Goal: Manage account settings

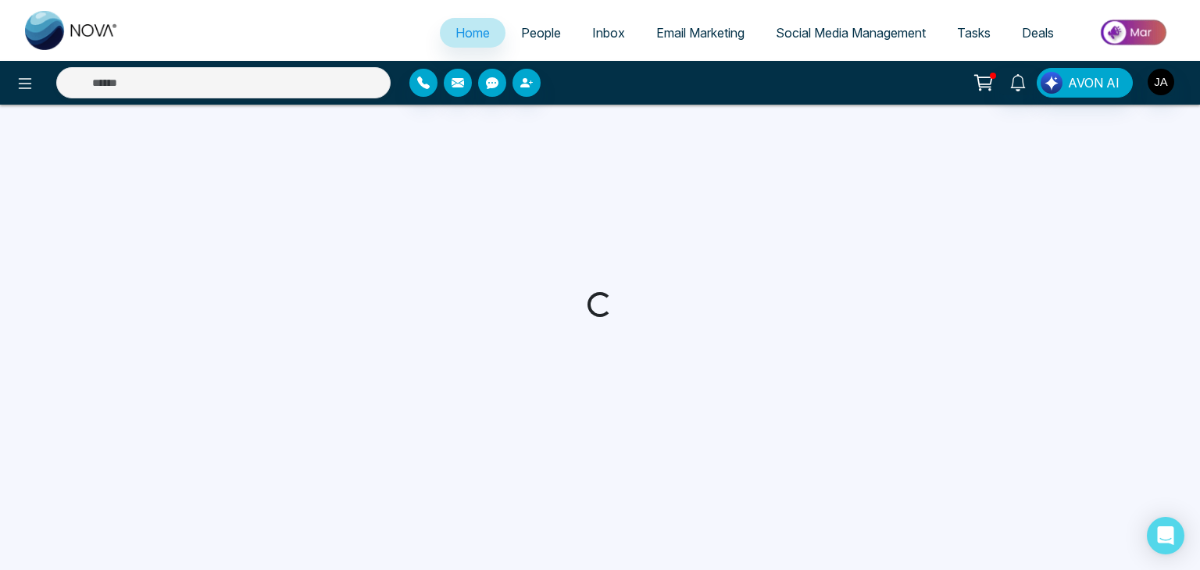
select select "*"
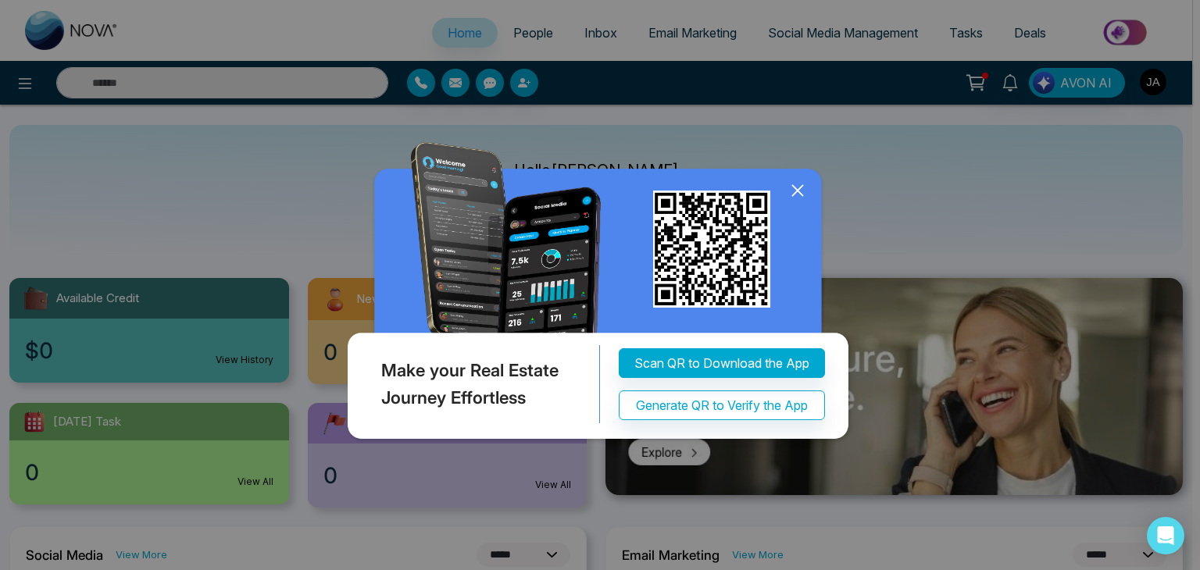
click at [794, 191] on icon at bounding box center [797, 190] width 23 height 23
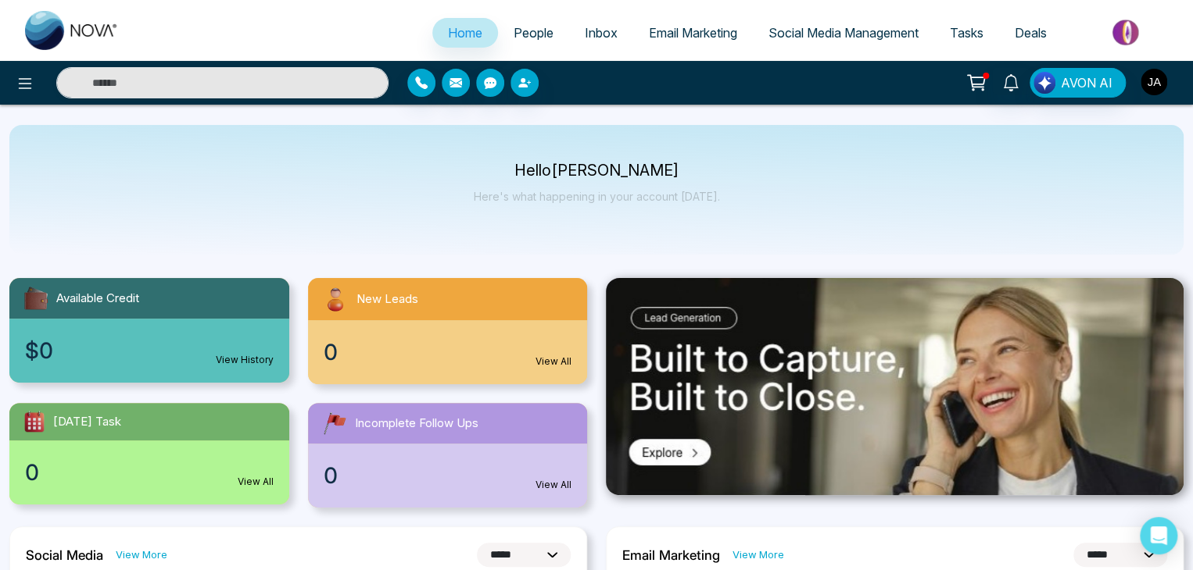
click at [1150, 82] on img "button" at bounding box center [1153, 82] width 27 height 27
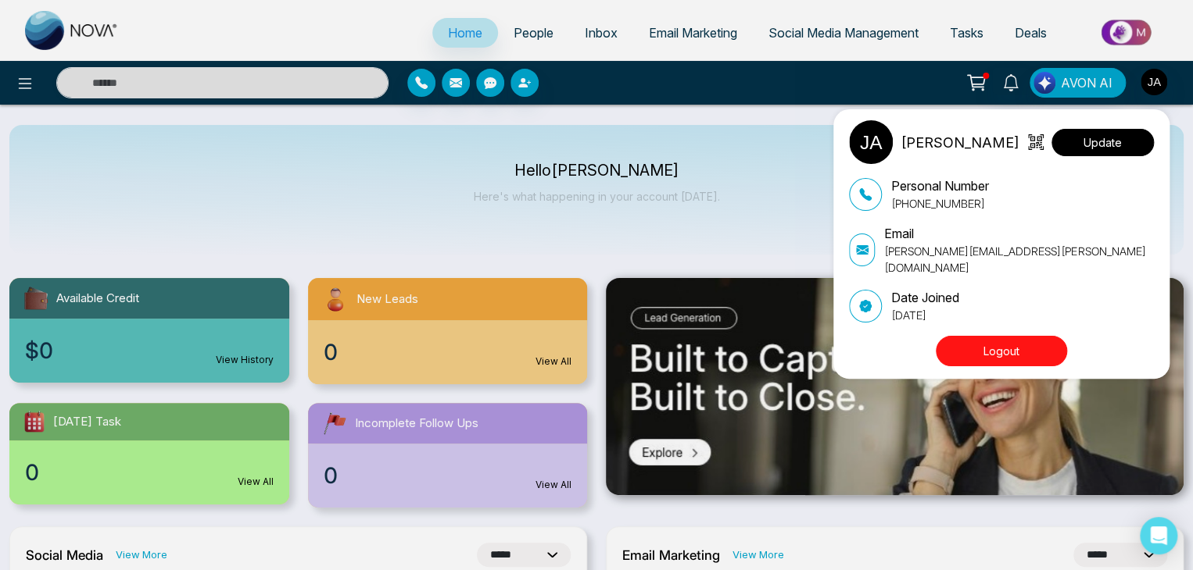
click at [1078, 146] on button "Update" at bounding box center [1102, 142] width 102 height 27
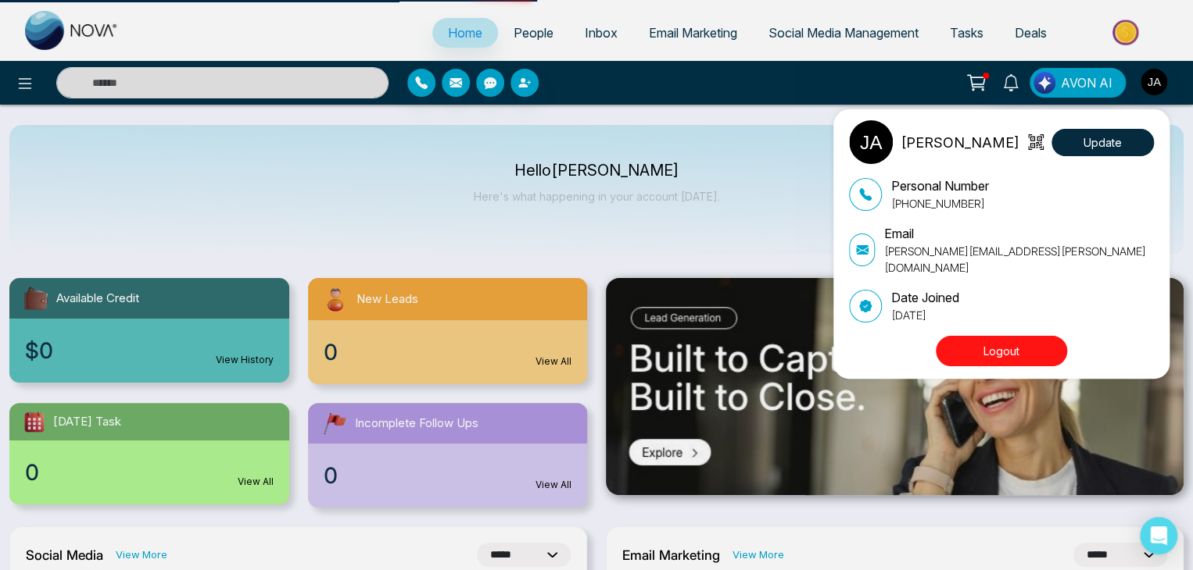
select select
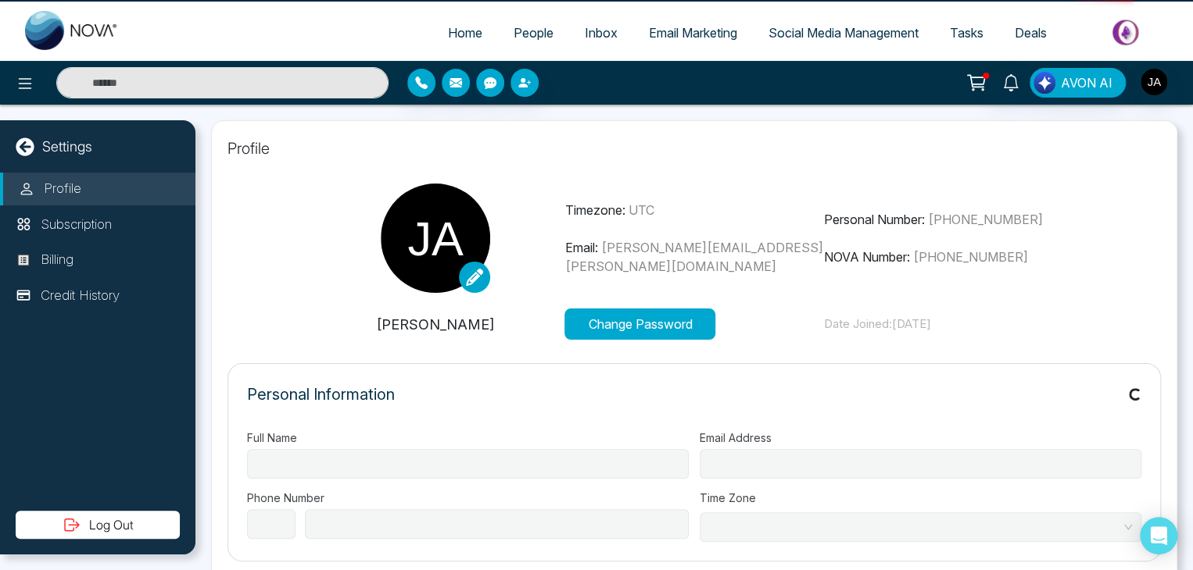
type input "******"
type input "**********"
select select "***"
type input "**********"
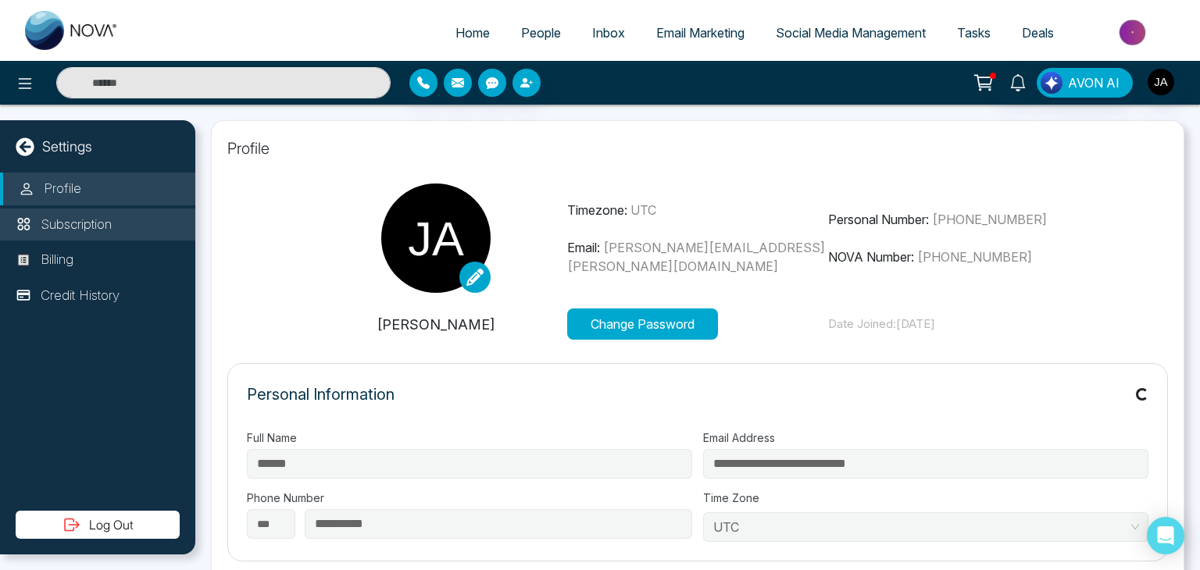
click at [84, 224] on p "Subscription" at bounding box center [76, 225] width 71 height 20
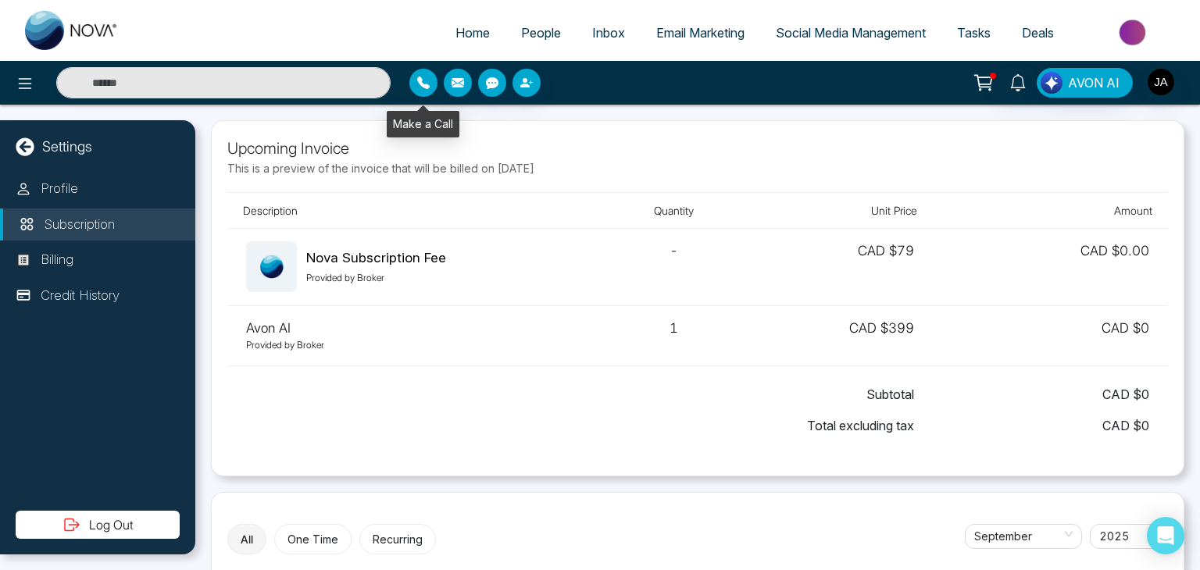
click at [423, 76] on button "button" at bounding box center [423, 83] width 28 height 28
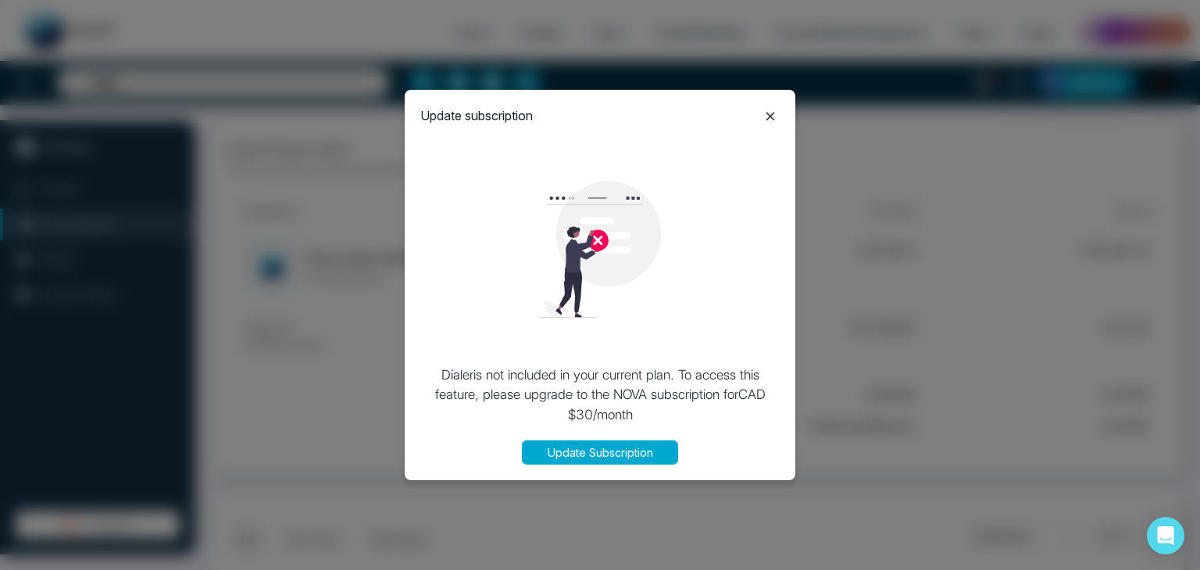
click at [769, 108] on icon at bounding box center [770, 116] width 19 height 19
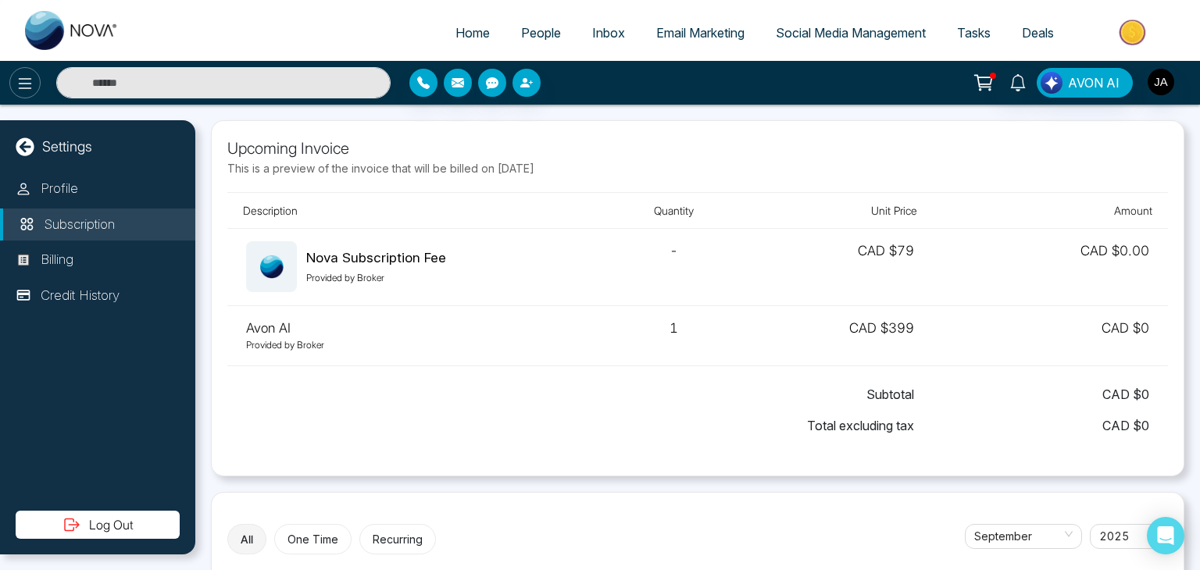
click at [22, 91] on icon at bounding box center [25, 83] width 19 height 19
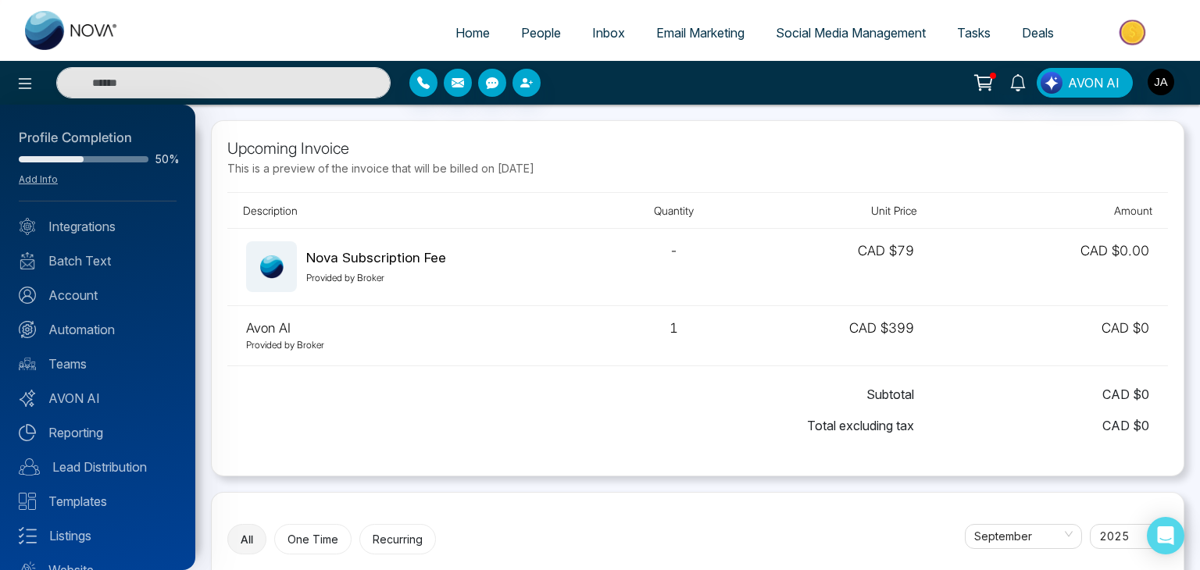
click at [459, 75] on div at bounding box center [600, 285] width 1200 height 570
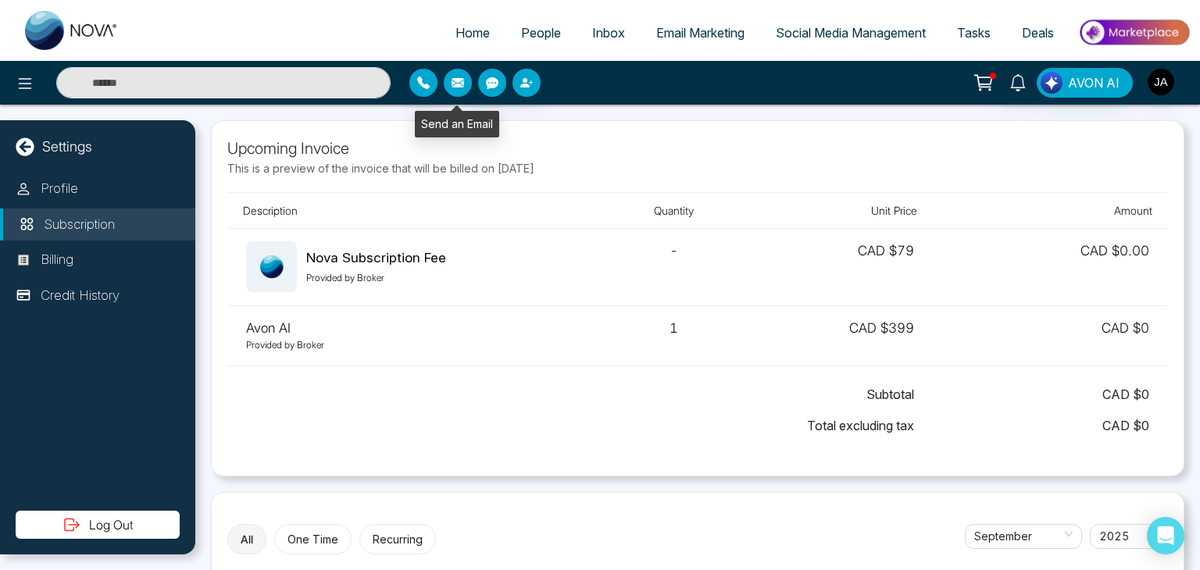
click at [460, 87] on icon "button" at bounding box center [458, 82] width 13 height 9
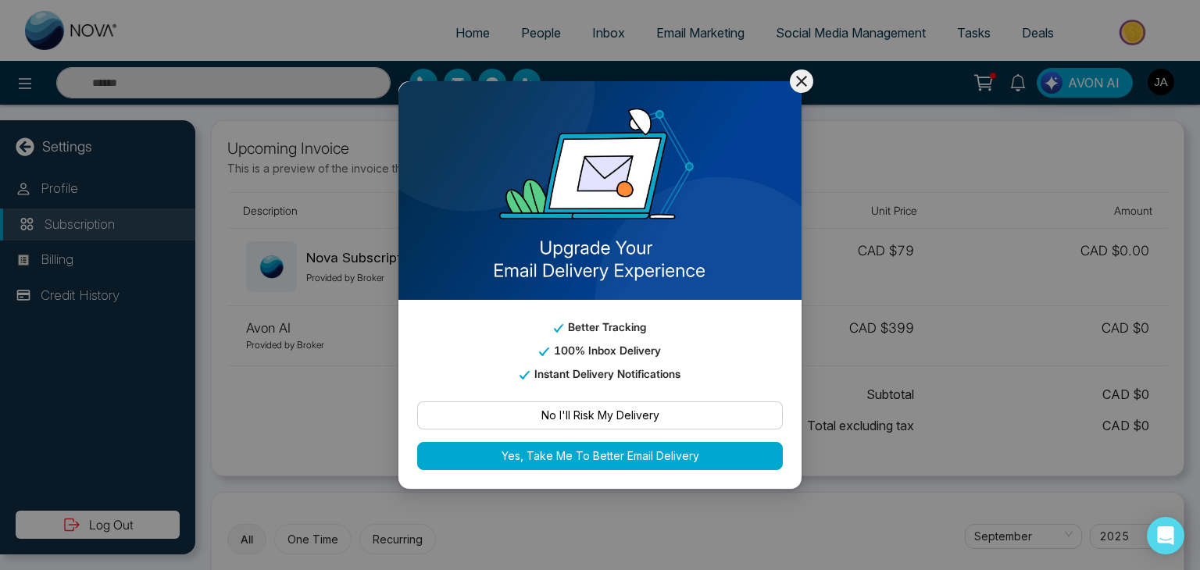
click at [800, 79] on icon at bounding box center [801, 81] width 11 height 11
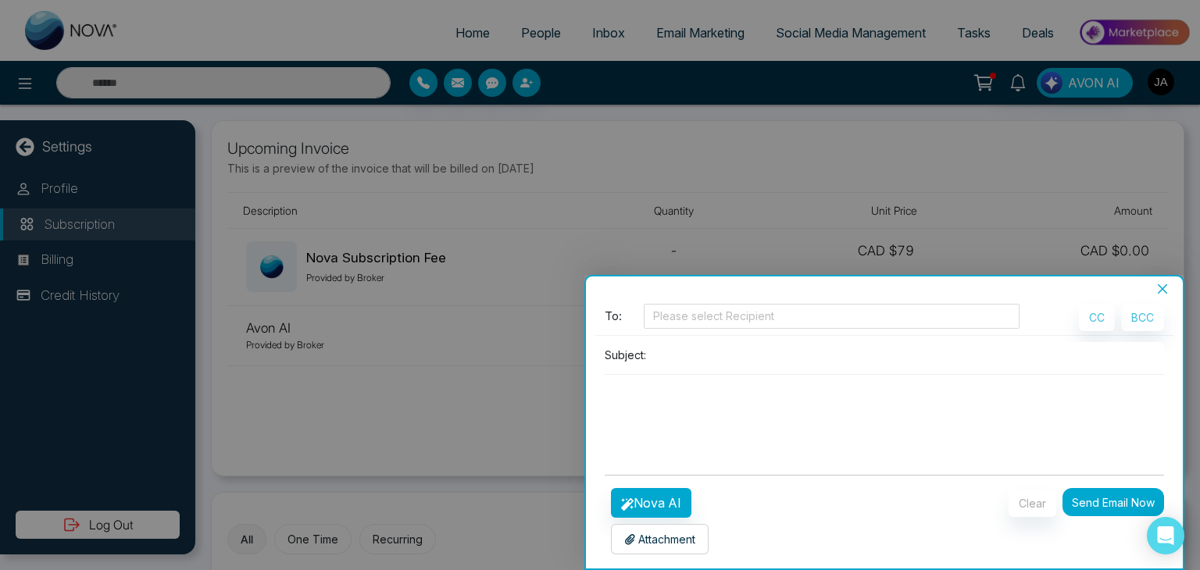
click at [1161, 286] on icon "close" at bounding box center [1162, 288] width 9 height 9
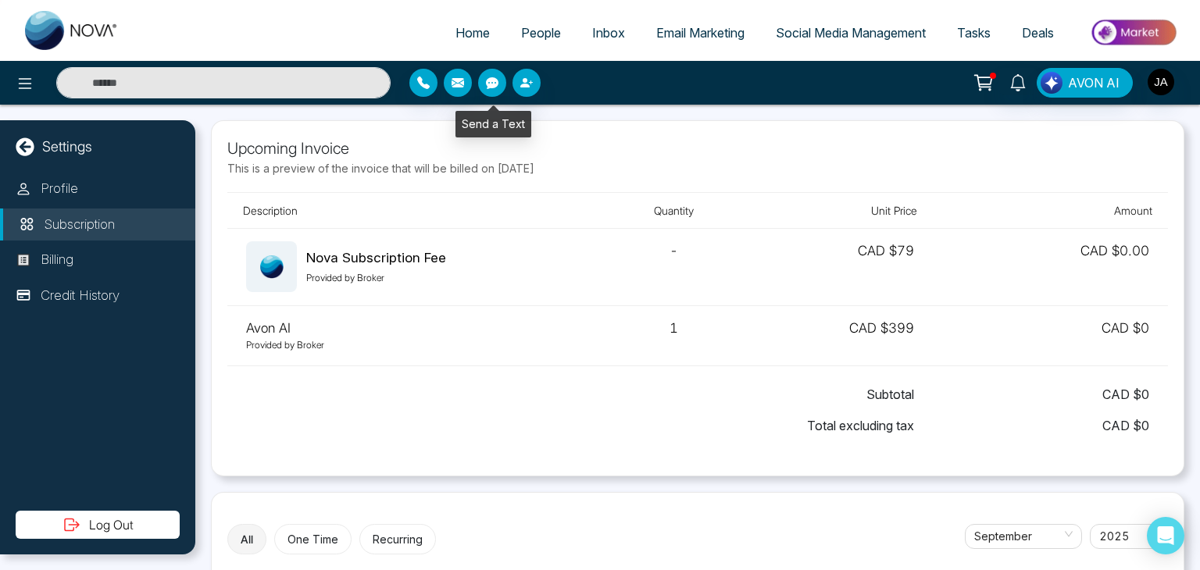
click at [495, 85] on icon "button" at bounding box center [492, 83] width 13 height 12
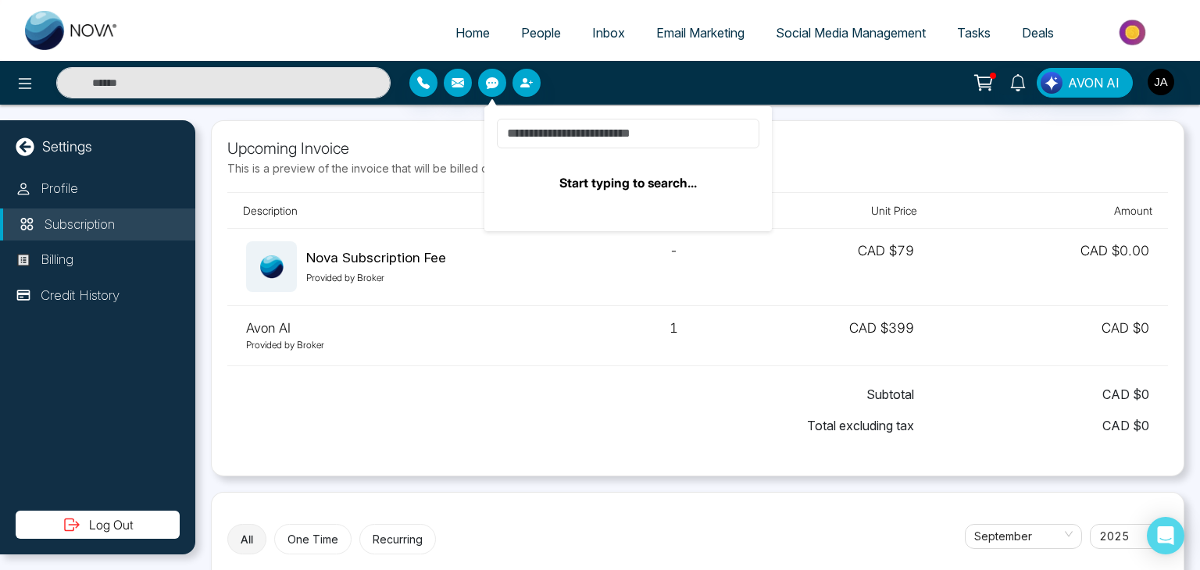
click at [581, 135] on input at bounding box center [628, 134] width 263 height 30
drag, startPoint x: 581, startPoint y: 135, endPoint x: 606, endPoint y: 50, distance: 88.8
click at [606, 50] on div "Home People Inbox Email Marketing Social Media Management Tasks Deals Start typ…" at bounding box center [600, 52] width 1200 height 105
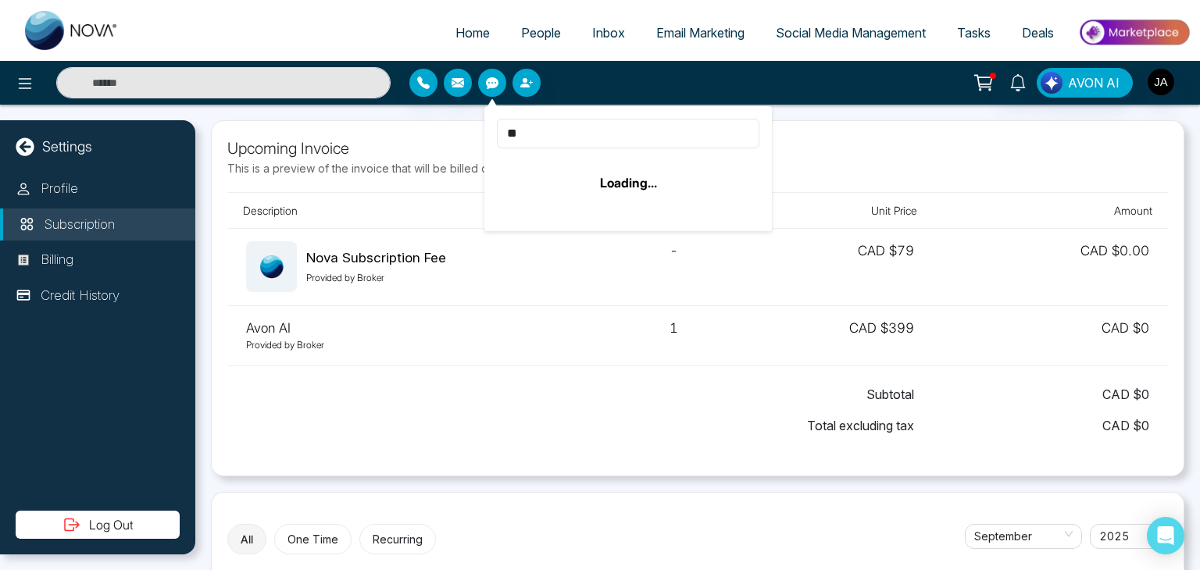
type input "*"
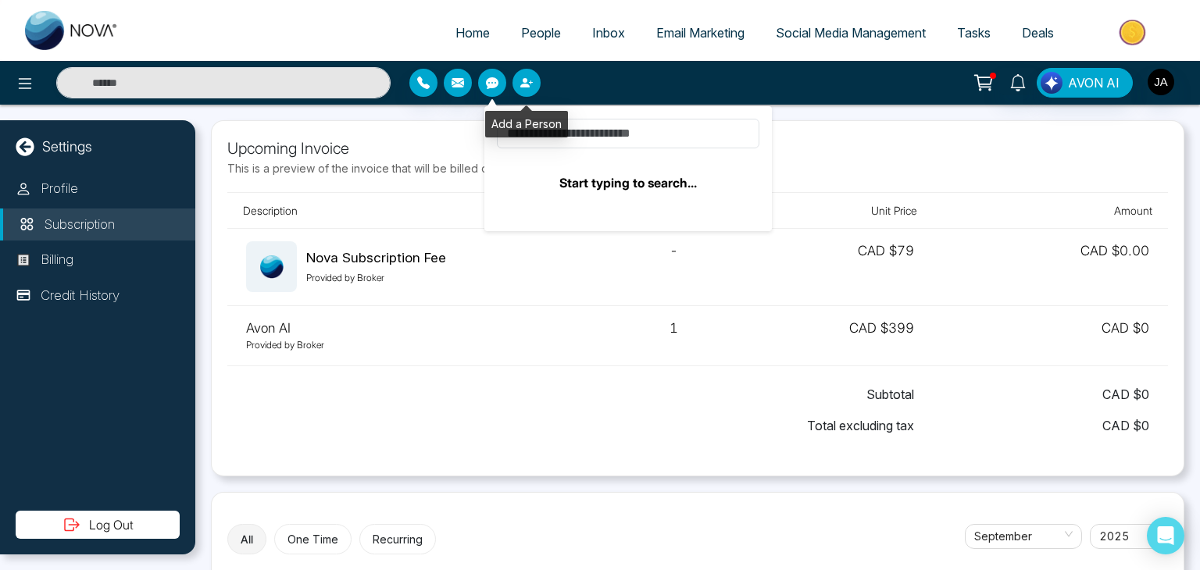
click at [530, 74] on button "button" at bounding box center [527, 83] width 28 height 28
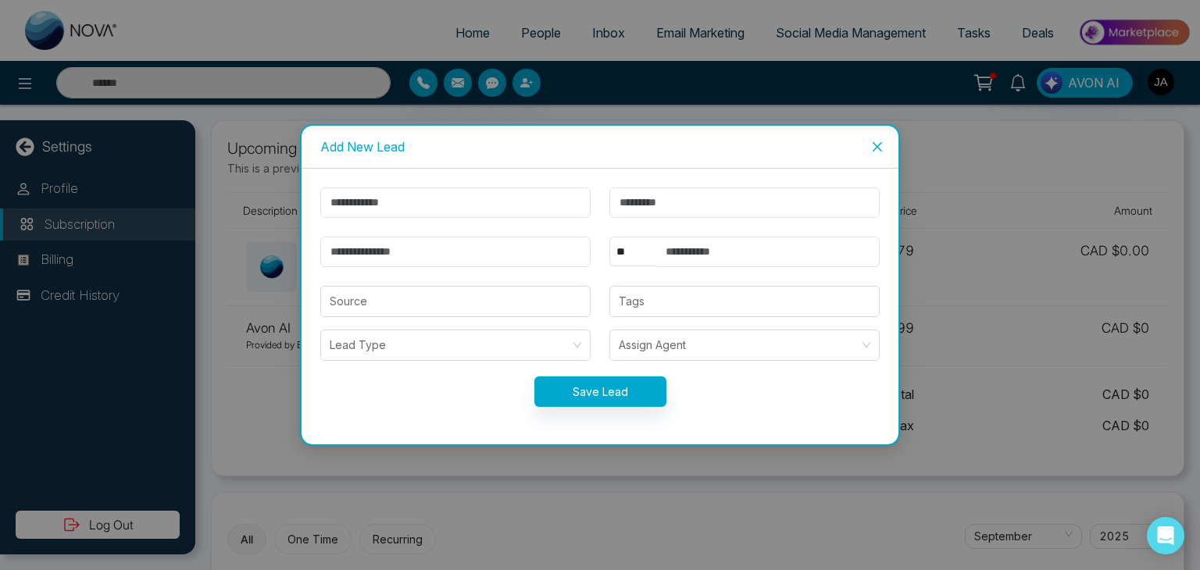
click at [530, 74] on div "Add New Lead ** **** *** *** *** **** *** Source Tags Lead Type Assign Agent Sa…" at bounding box center [600, 285] width 1200 height 570
click at [885, 148] on span "Close" at bounding box center [877, 147] width 42 height 42
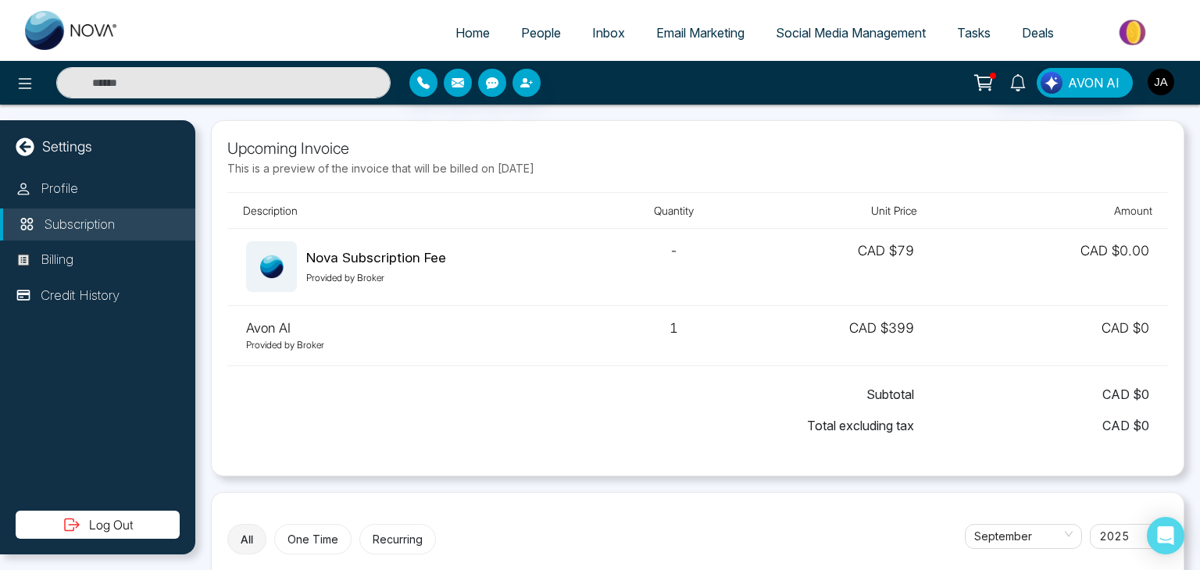
click at [1156, 79] on img "button" at bounding box center [1161, 82] width 27 height 27
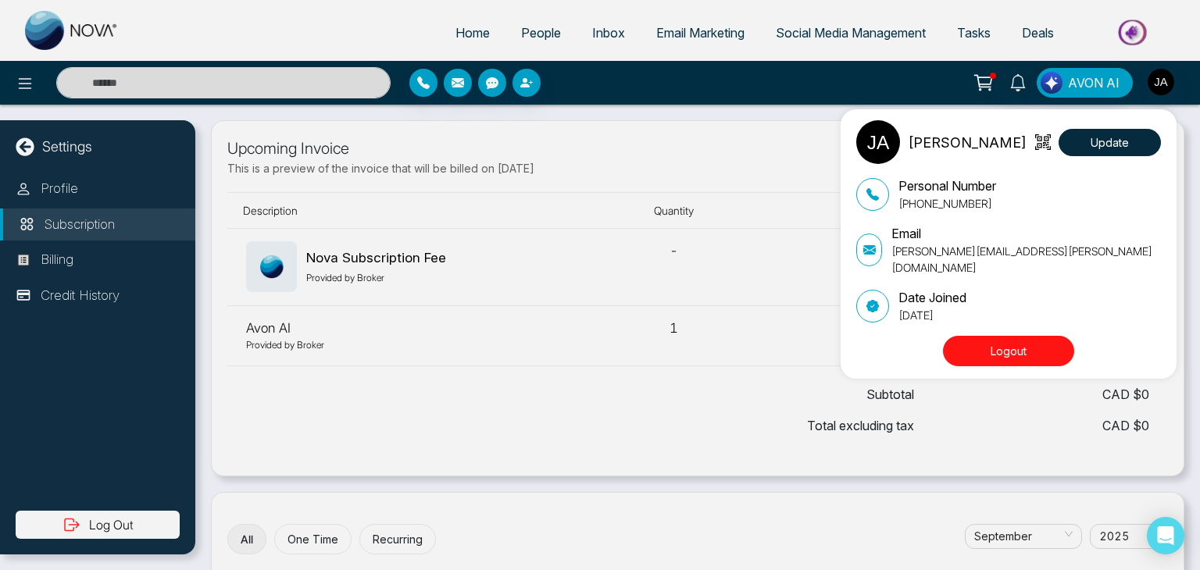
click at [742, 148] on div "Jayesh Update Personal Number +918208229191 Email jayesh+bagent@mmnovatech.com …" at bounding box center [600, 285] width 1200 height 570
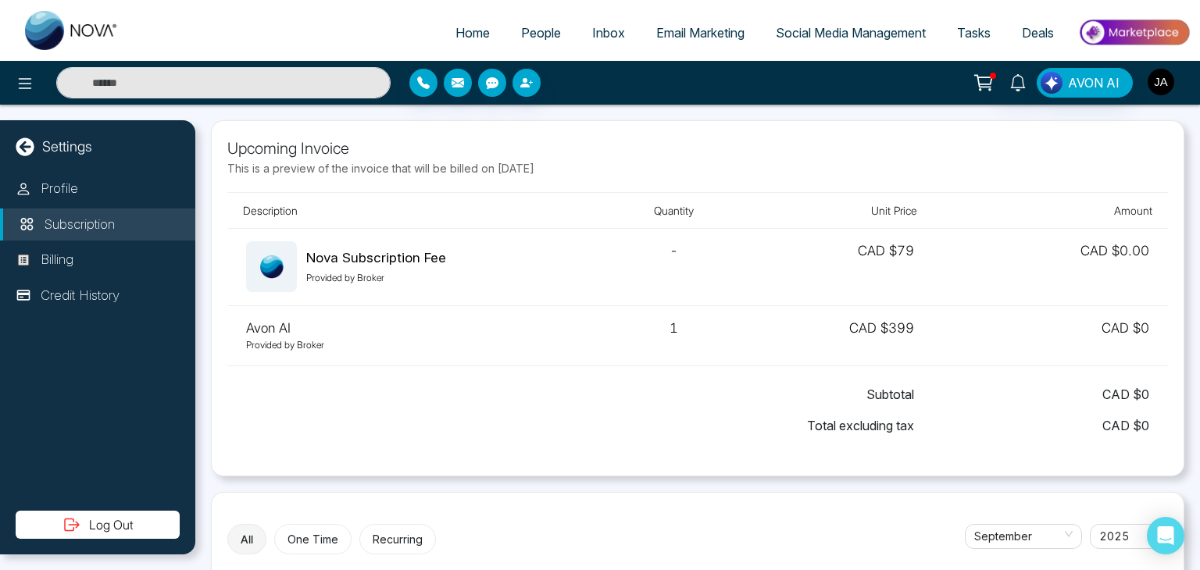
click at [1157, 81] on img "button" at bounding box center [1161, 82] width 27 height 27
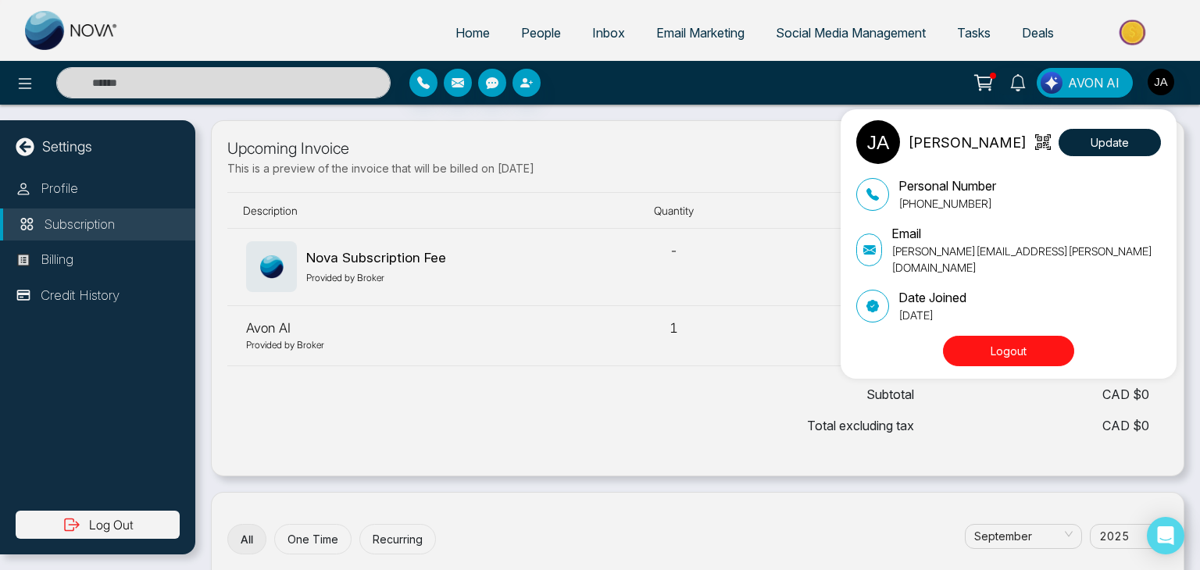
click at [1016, 338] on button "Logout" at bounding box center [1008, 351] width 131 height 30
